Goal: Task Accomplishment & Management: Complete application form

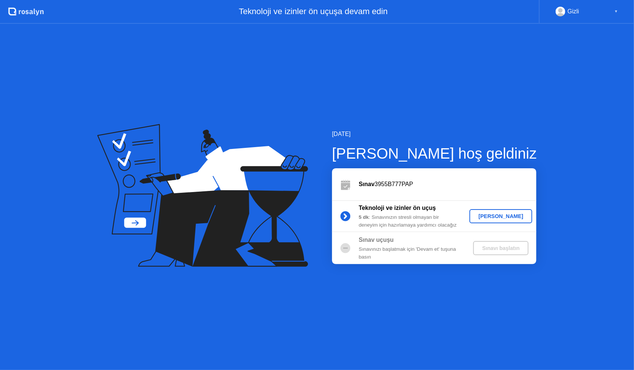
click at [488, 214] on div "[PERSON_NAME]" at bounding box center [501, 216] width 57 height 6
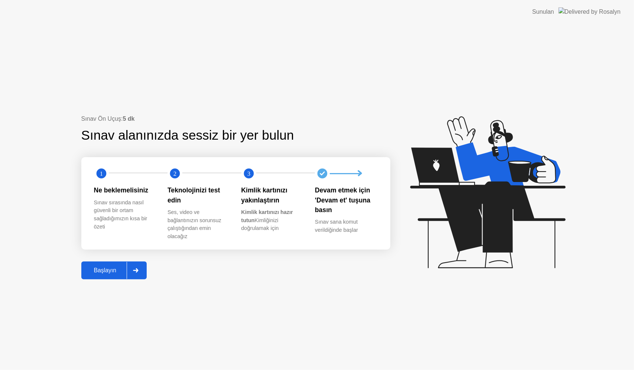
click at [117, 270] on div "Başlayın" at bounding box center [105, 270] width 43 height 7
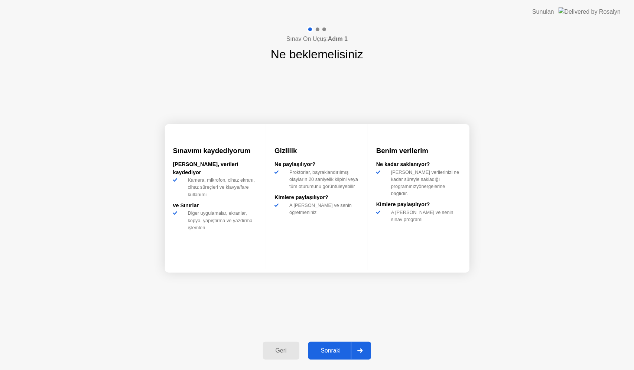
click at [329, 348] on div "Sonraki" at bounding box center [331, 351] width 41 height 7
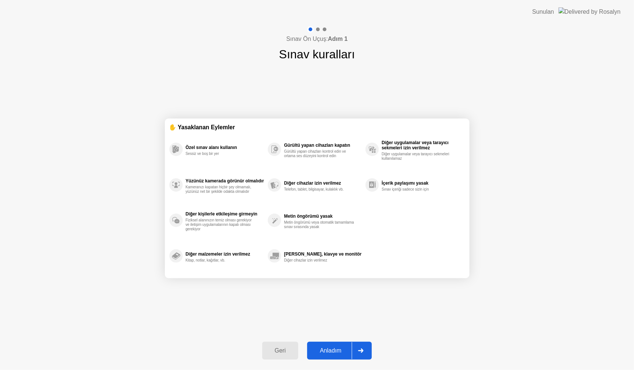
click at [337, 348] on div "Anladım" at bounding box center [331, 351] width 42 height 7
select select "**********"
select select "*******"
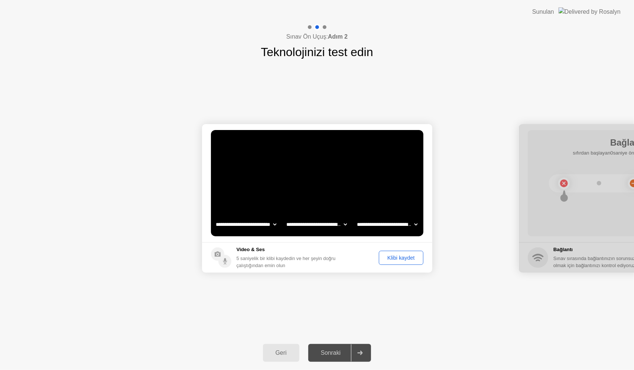
click at [392, 259] on div "Klibi kaydet" at bounding box center [401, 258] width 39 height 6
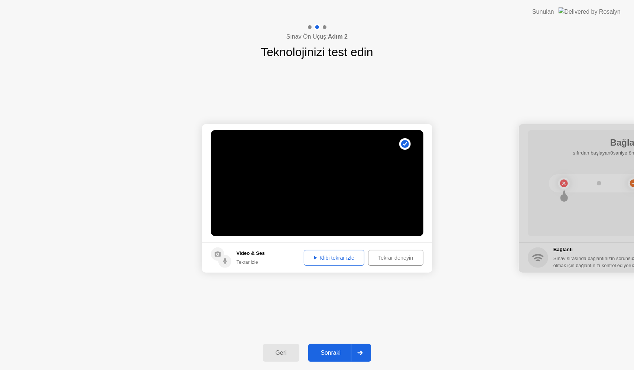
click at [326, 258] on div "Klibi tekrar izle" at bounding box center [335, 258] width 56 height 6
click at [335, 258] on div "Klibi tekrar izle" at bounding box center [335, 258] width 56 height 6
click at [342, 353] on div "Sonraki" at bounding box center [331, 353] width 41 height 7
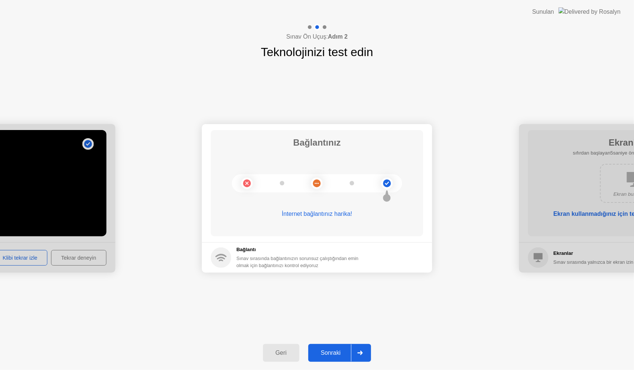
click at [338, 350] on div "Sonraki" at bounding box center [331, 353] width 41 height 7
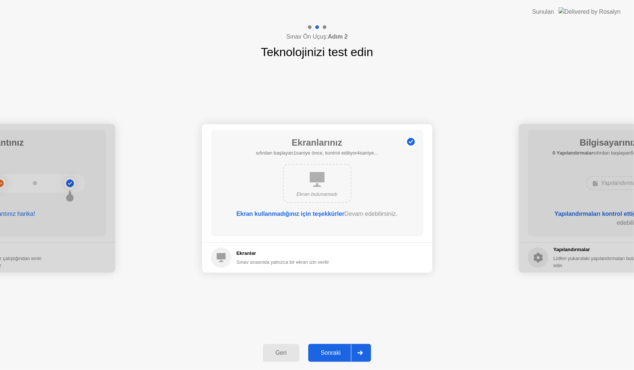
click at [334, 352] on div "Sonraki" at bounding box center [331, 353] width 41 height 7
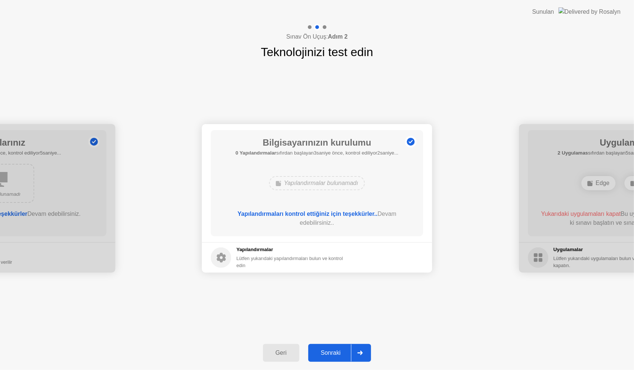
click at [337, 351] on div "Sonraki" at bounding box center [331, 353] width 41 height 7
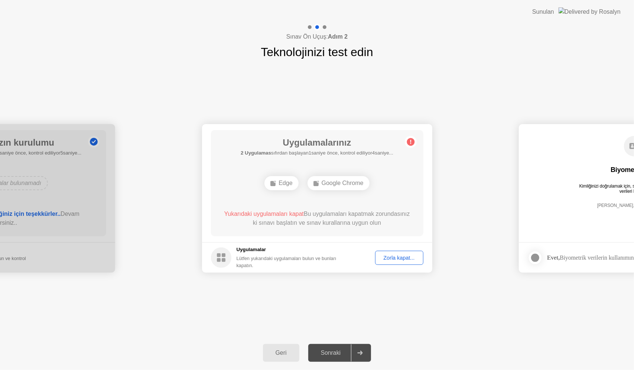
click at [392, 257] on div "Zorla kapat..." at bounding box center [399, 258] width 43 height 6
click at [394, 256] on div "Zorla kapat..." at bounding box center [399, 258] width 43 height 6
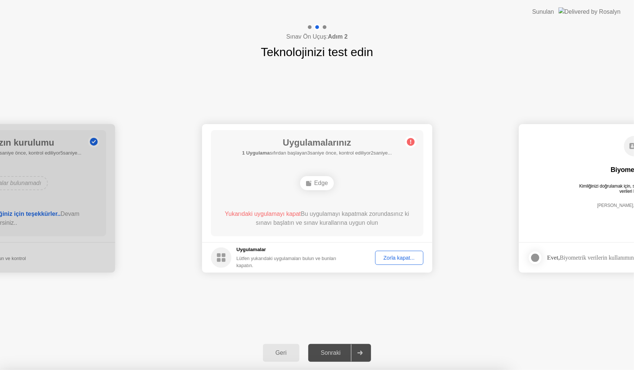
click at [312, 182] on icon at bounding box center [309, 183] width 6 height 6
click at [390, 257] on div "Zorla kapat..." at bounding box center [399, 258] width 43 height 6
click at [311, 184] on rect at bounding box center [308, 183] width 5 height 5
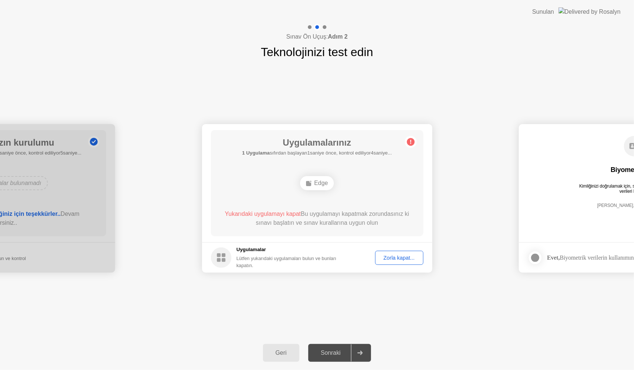
click at [354, 187] on div "Edge" at bounding box center [317, 183] width 170 height 20
click at [390, 260] on div "Zorla kapat..." at bounding box center [399, 258] width 43 height 6
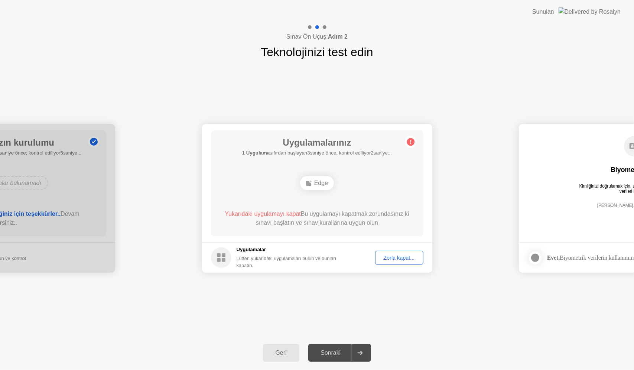
click at [401, 256] on div "Zorla kapat..." at bounding box center [399, 258] width 43 height 6
click at [393, 256] on div "Zorla kapat..." at bounding box center [399, 258] width 43 height 6
click at [238, 215] on span "Yukarıdaki uygulamayı kapat" at bounding box center [263, 214] width 76 height 6
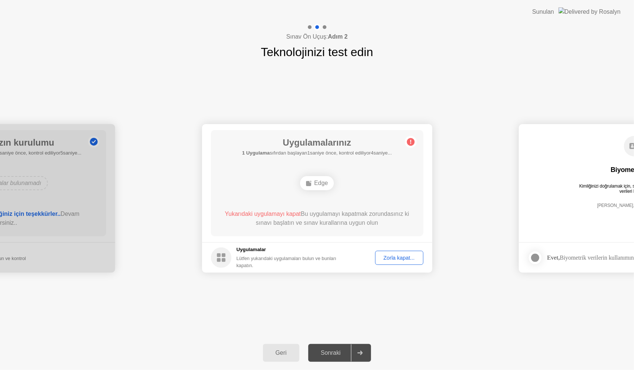
click at [320, 184] on div "Edge" at bounding box center [317, 183] width 34 height 14
click at [314, 183] on div "Edge" at bounding box center [317, 183] width 34 height 14
click at [262, 152] on b "1 Uygulama" at bounding box center [256, 153] width 28 height 6
drag, startPoint x: 249, startPoint y: 152, endPoint x: 288, endPoint y: 143, distance: 39.8
click at [250, 152] on b "1 Uygulama" at bounding box center [256, 153] width 28 height 6
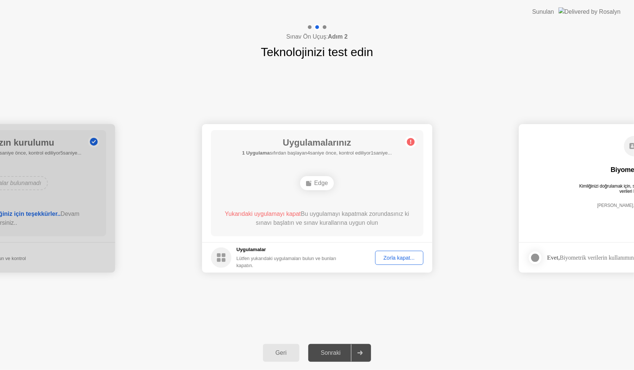
click at [304, 140] on h1 "Uygulamalarınız" at bounding box center [317, 142] width 150 height 13
click at [282, 355] on div "Geri" at bounding box center [281, 353] width 32 height 7
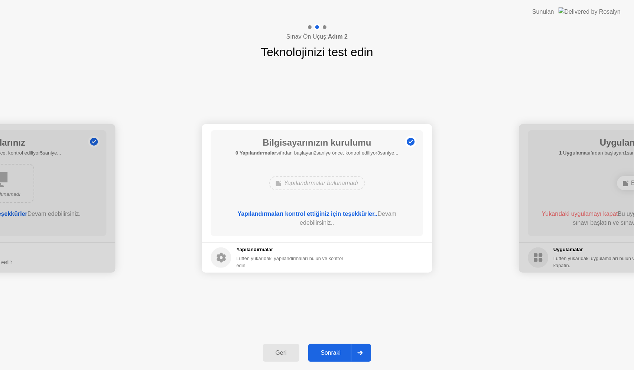
click at [334, 350] on div "Sonraki" at bounding box center [331, 353] width 41 height 7
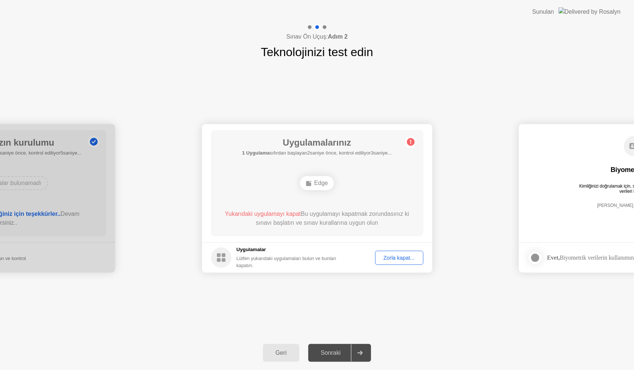
click at [410, 142] on circle at bounding box center [411, 142] width 8 height 8
drag, startPoint x: 268, startPoint y: 213, endPoint x: 287, endPoint y: 213, distance: 19.3
click at [268, 213] on span "Yukarıdaki uygulamayı kapat" at bounding box center [263, 214] width 76 height 6
drag, startPoint x: 324, startPoint y: 212, endPoint x: 362, endPoint y: 216, distance: 37.7
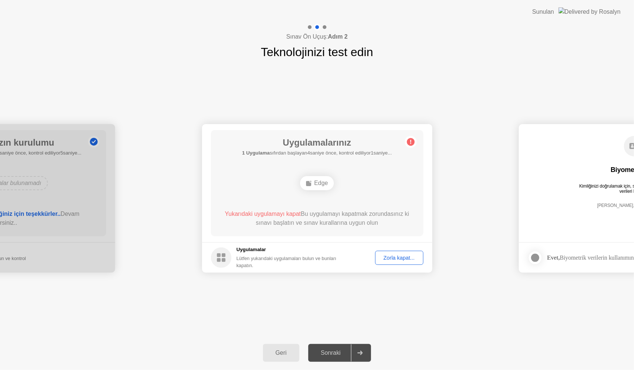
click at [328, 212] on div "Yukarıdaki uygulamayı kapat Bu uygulamayı kapatmak zorundasınız ki sınavı başla…" at bounding box center [317, 219] width 191 height 18
click at [391, 217] on div "Yukarıdaki uygulamayı kapat Bu uygulamayı kapatmak zorundasınız ki sınavı başla…" at bounding box center [317, 219] width 191 height 18
drag, startPoint x: 395, startPoint y: 216, endPoint x: 340, endPoint y: 214, distance: 54.7
click at [391, 216] on div "Yukarıdaki uygulamayı kapat Bu uygulamayı kapatmak zorundasınız ki sınavı başla…" at bounding box center [317, 219] width 191 height 18
drag, startPoint x: 251, startPoint y: 222, endPoint x: 267, endPoint y: 222, distance: 16.0
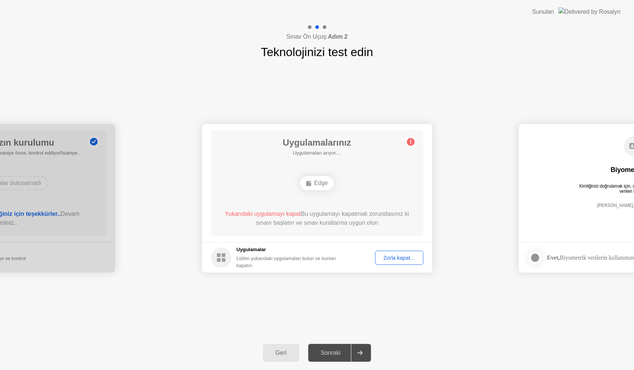
click at [254, 222] on div "Yukarıdaki uygulamayı kapat Bu uygulamayı kapatmak zorundasınız ki sınavı başla…" at bounding box center [317, 219] width 191 height 18
click at [289, 222] on div "Yukarıdaki uygulamayı kapat Bu uygulamayı kapatmak zorundasınız ki sınavı başla…" at bounding box center [317, 219] width 191 height 18
click at [324, 223] on div "Yukarıdaki uygulamayı kapat Bu uygulamayı kapatmak zorundasınız ki sınavı başla…" at bounding box center [317, 219] width 191 height 18
drag, startPoint x: 353, startPoint y: 224, endPoint x: 378, endPoint y: 225, distance: 25.3
click at [361, 225] on div "Yukarıdaki uygulamayı kapat Bu uygulamayı kapatmak zorundasınız ki sınavı başla…" at bounding box center [317, 219] width 191 height 18
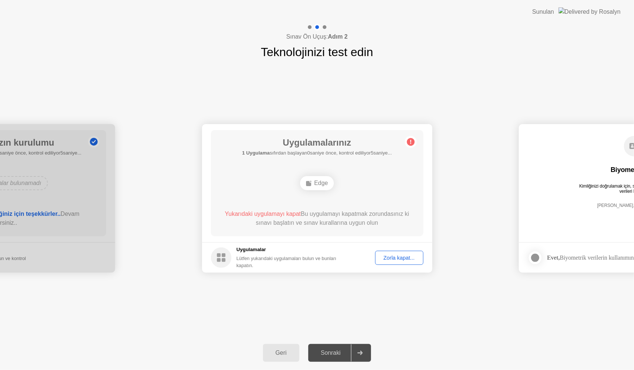
click at [382, 225] on div "Yukarıdaki uygulamayı kapat Bu uygulamayı kapatmak zorundasınız ki sınavı başla…" at bounding box center [317, 219] width 191 height 18
click at [387, 260] on div "Zorla kapat..." at bounding box center [399, 258] width 43 height 6
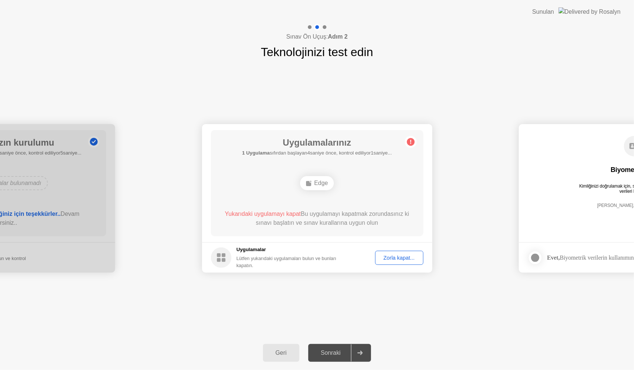
click at [279, 354] on div "Geri" at bounding box center [281, 353] width 32 height 7
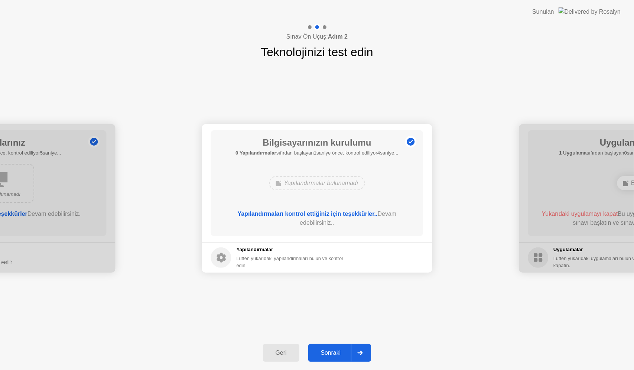
click at [363, 352] on icon at bounding box center [360, 353] width 5 height 4
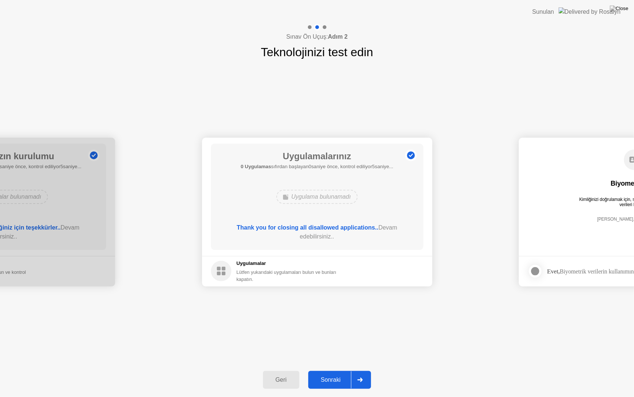
click at [332, 370] on div "Sonraki" at bounding box center [331, 379] width 41 height 7
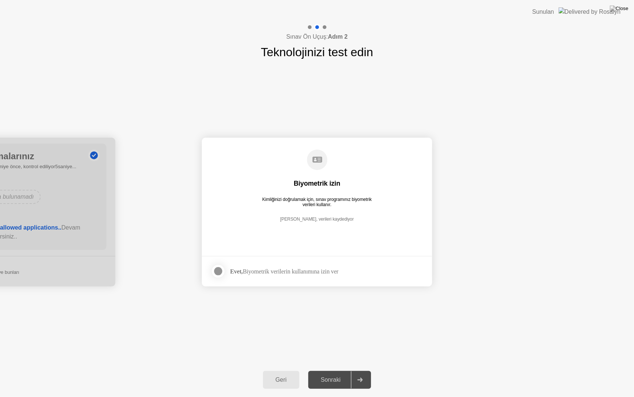
click at [218, 271] on div at bounding box center [218, 270] width 9 height 9
click at [344, 370] on div "Sonraki" at bounding box center [331, 379] width 41 height 7
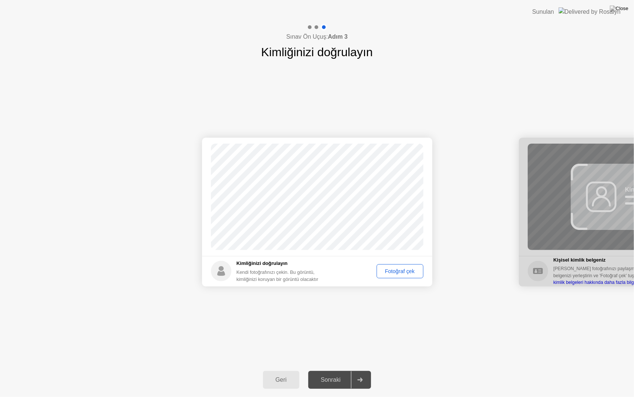
click at [403, 270] on div "Fotoğraf çek" at bounding box center [400, 271] width 42 height 6
click at [339, 370] on div "Sonraki" at bounding box center [331, 379] width 41 height 7
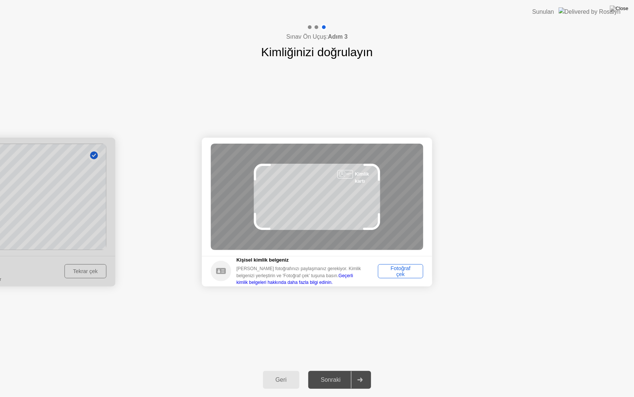
click at [392, 271] on div "Fotoğraf çek" at bounding box center [401, 271] width 40 height 12
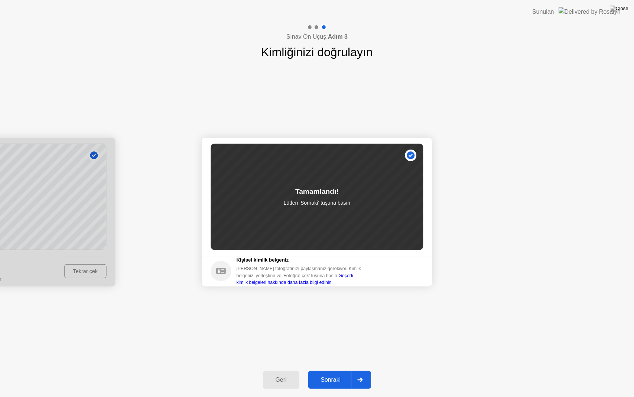
click at [341, 370] on div "Sonraki" at bounding box center [331, 379] width 41 height 7
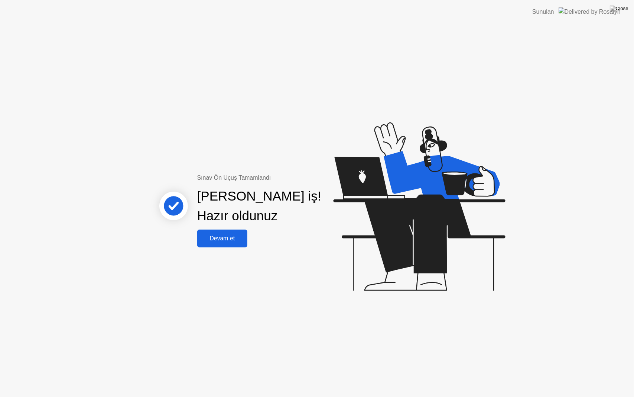
click at [227, 237] on div "Devam et" at bounding box center [223, 238] width 46 height 7
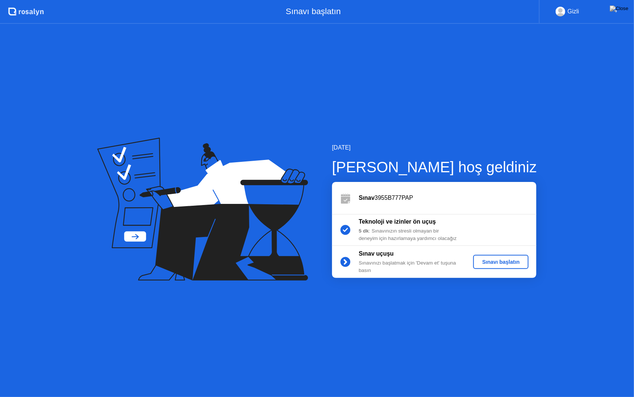
click at [503, 260] on div "Sınavı başlatın" at bounding box center [500, 262] width 49 height 6
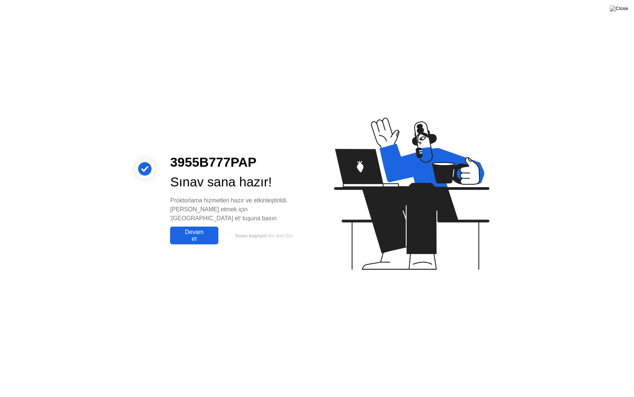
click at [202, 233] on div "Devam et" at bounding box center [193, 235] width 43 height 13
